Goal: Communication & Community: Answer question/provide support

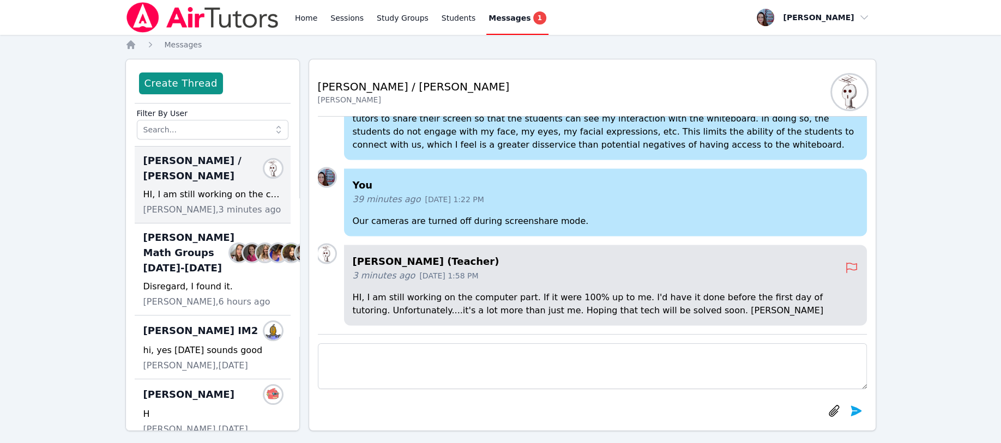
click at [519, 358] on textarea at bounding box center [592, 367] width 549 height 46
type textarea "Oh, that's good to know it is still coming! I let that slip my memory somehow. …"
click at [863, 412] on button "submit" at bounding box center [856, 411] width 22 height 22
